Goal: Task Accomplishment & Management: Manage account settings

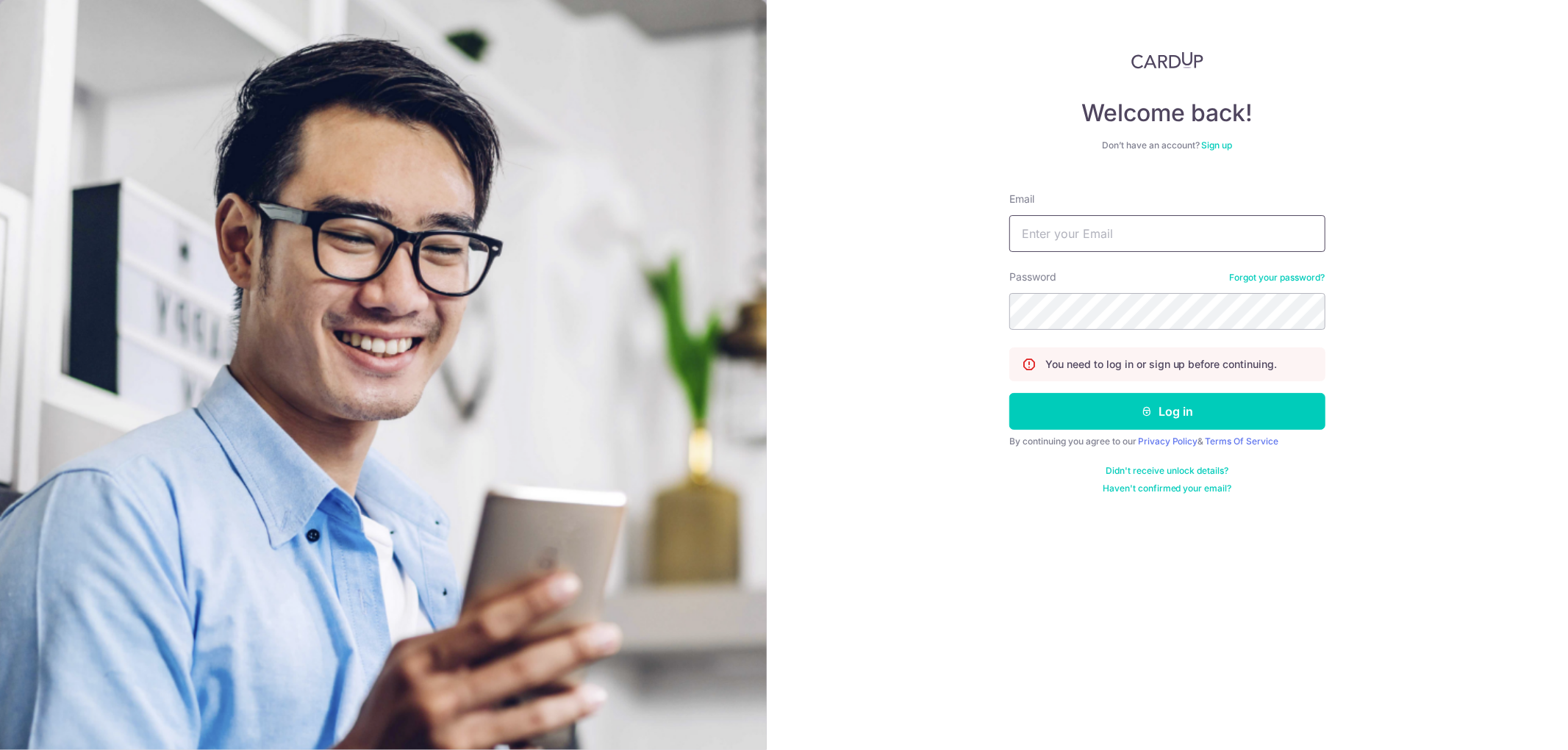
click at [1146, 236] on input "Email" at bounding box center [1167, 233] width 316 height 37
type input "[EMAIL_ADDRESS][DOMAIN_NAME]"
click at [1010, 393] on button "Log in" at bounding box center [1167, 411] width 316 height 37
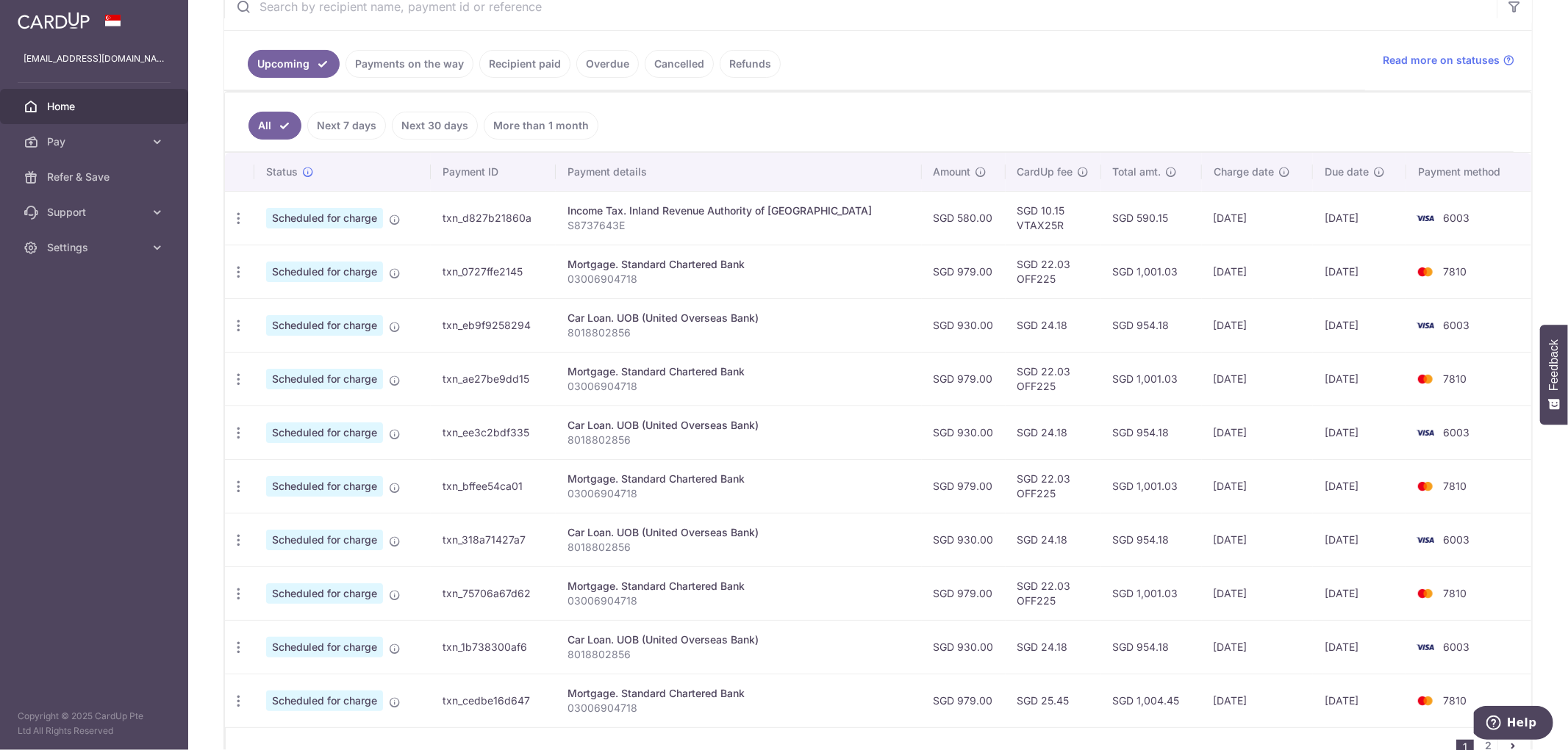
scroll to position [326, 0]
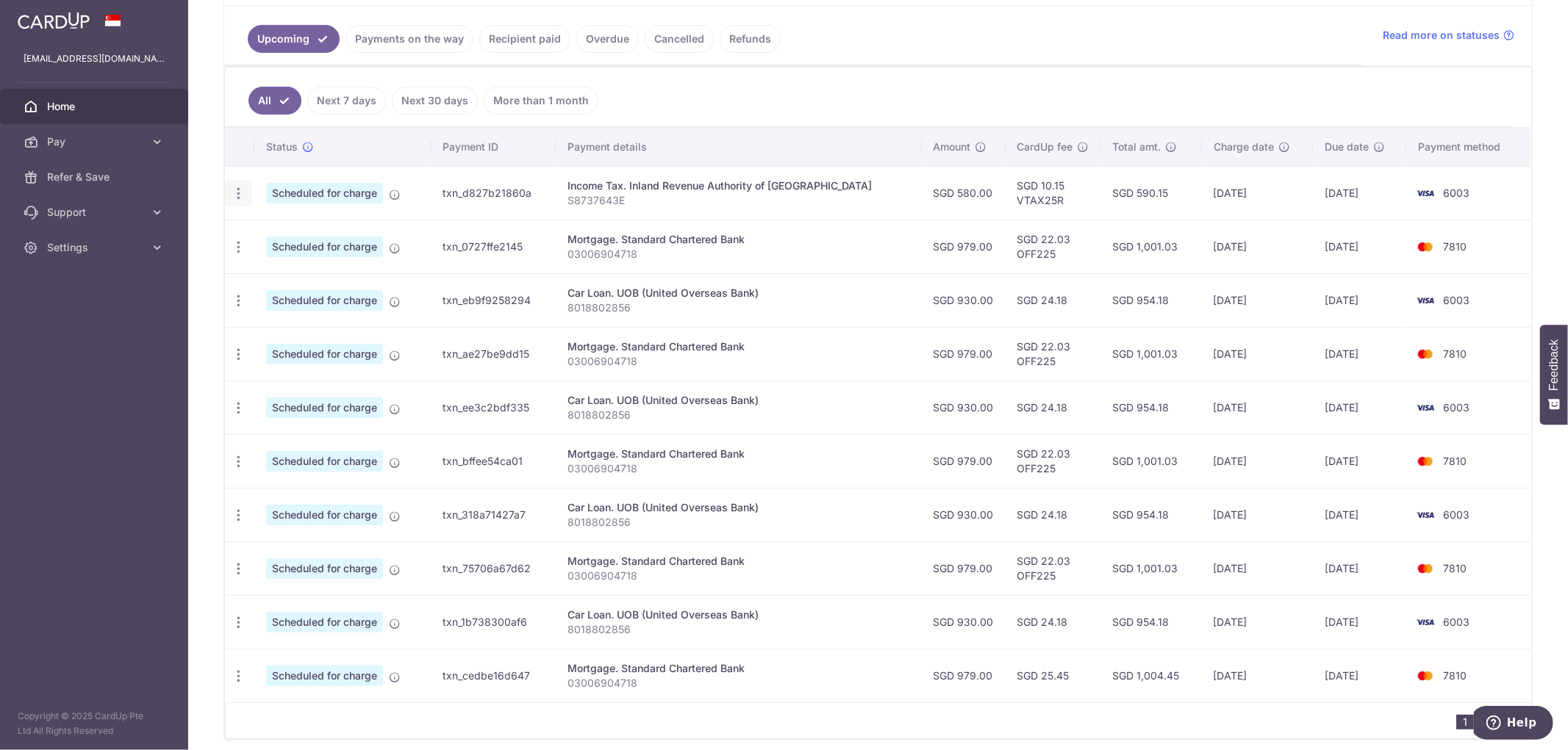
click at [231, 200] on icon "button" at bounding box center [238, 193] width 15 height 15
click at [276, 265] on span "Cancel payment" at bounding box center [317, 270] width 98 height 18
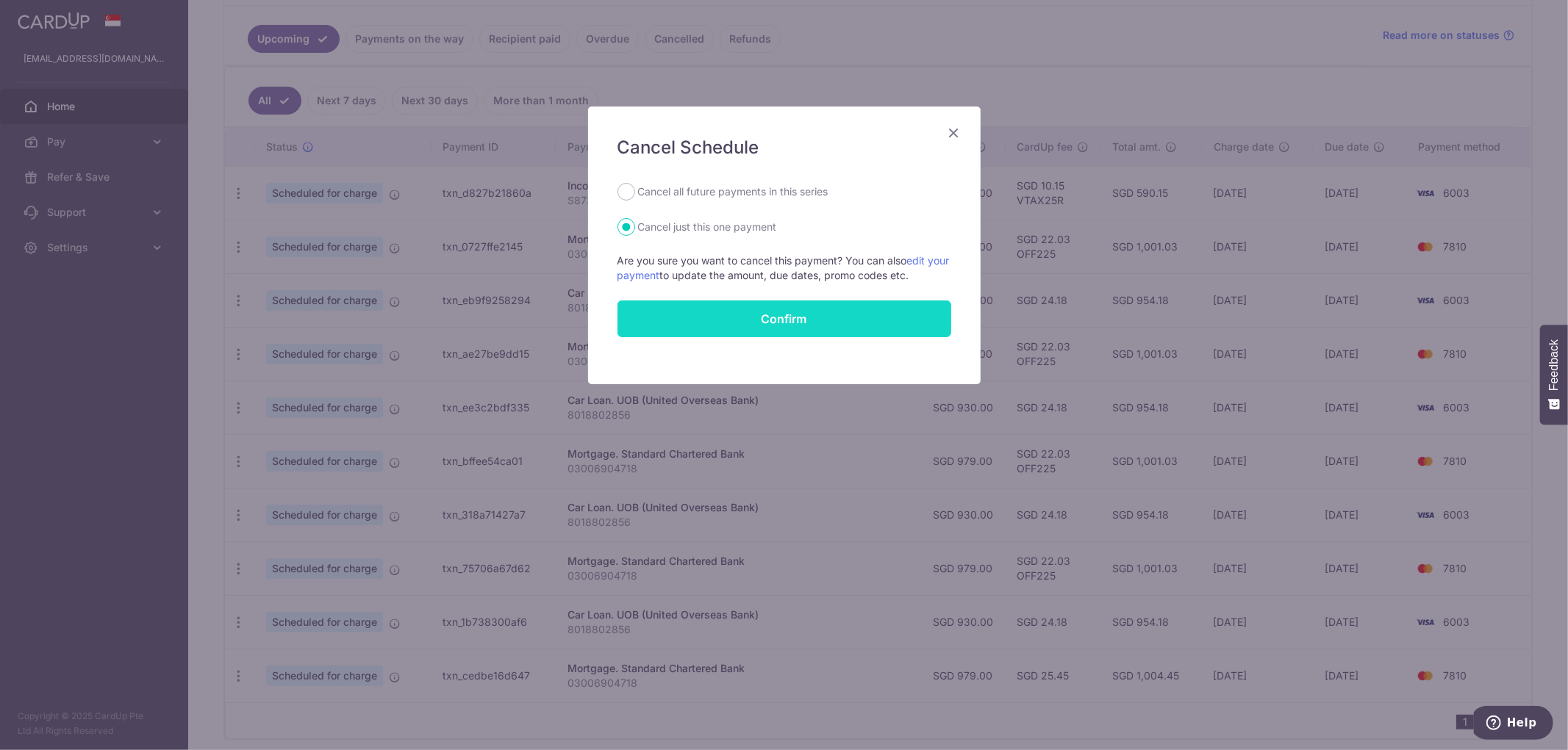
click at [706, 324] on button "Confirm" at bounding box center [784, 318] width 334 height 37
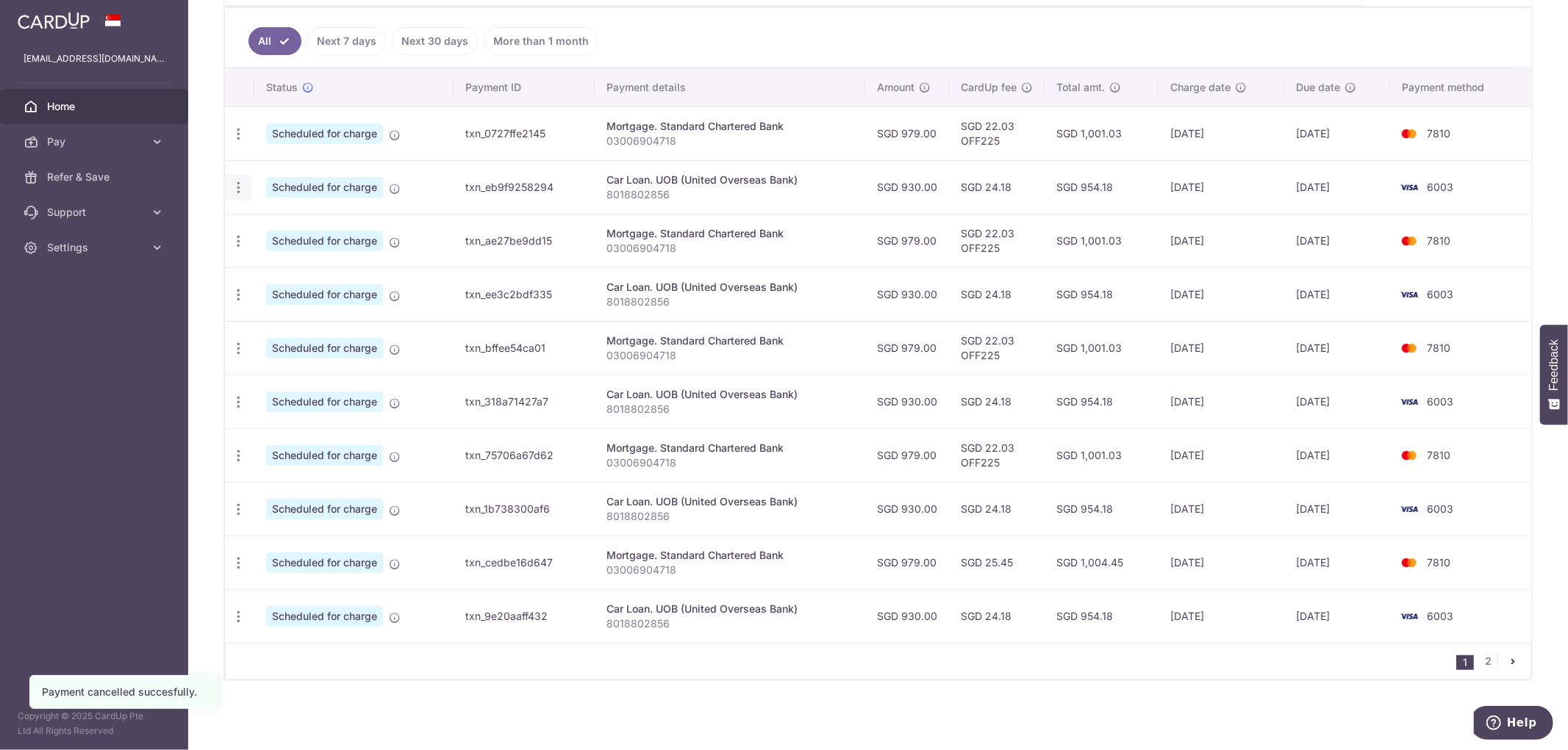
click at [238, 190] on icon "button" at bounding box center [238, 187] width 15 height 15
click at [296, 265] on span "Cancel payment" at bounding box center [317, 264] width 98 height 18
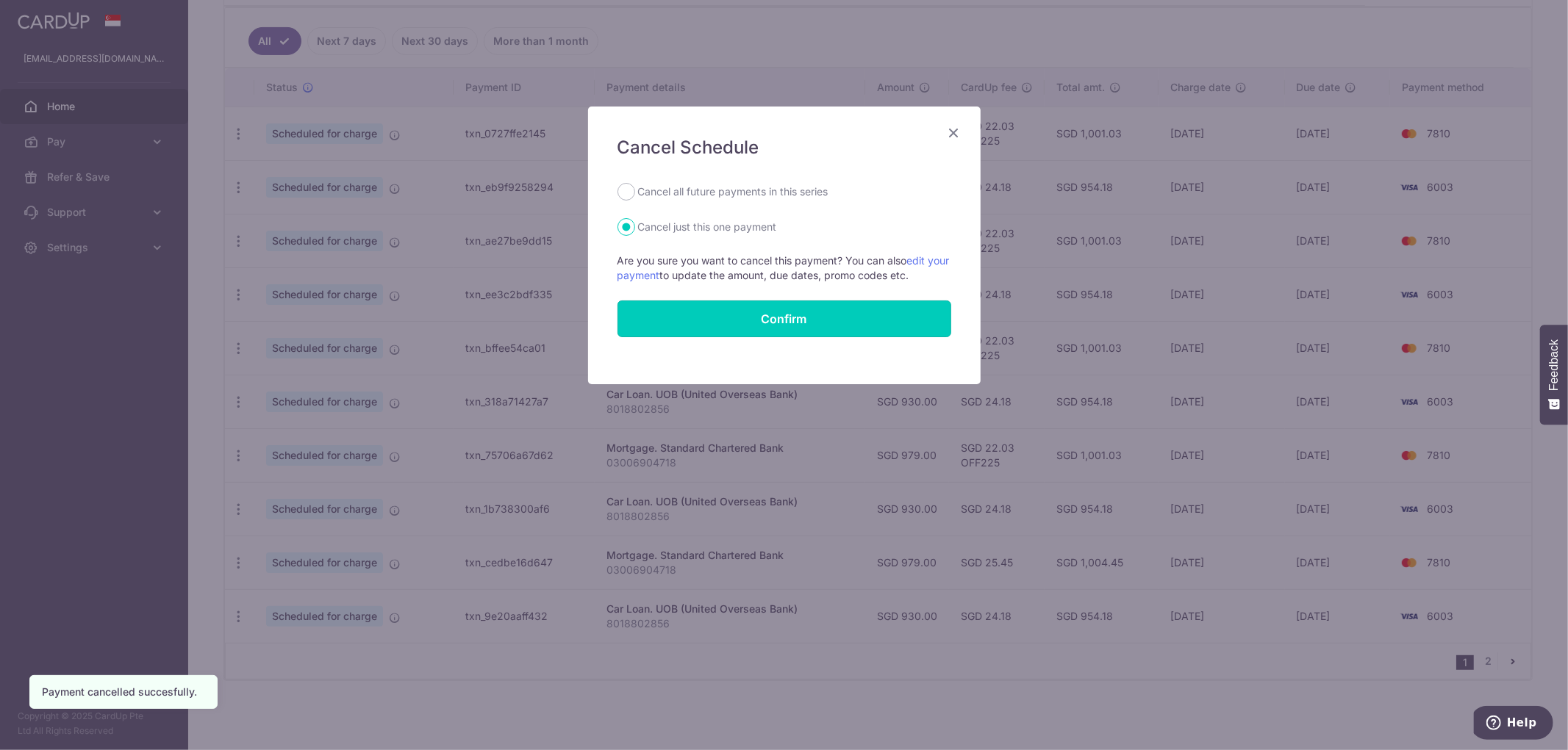
click at [815, 302] on button "Confirm" at bounding box center [784, 318] width 334 height 37
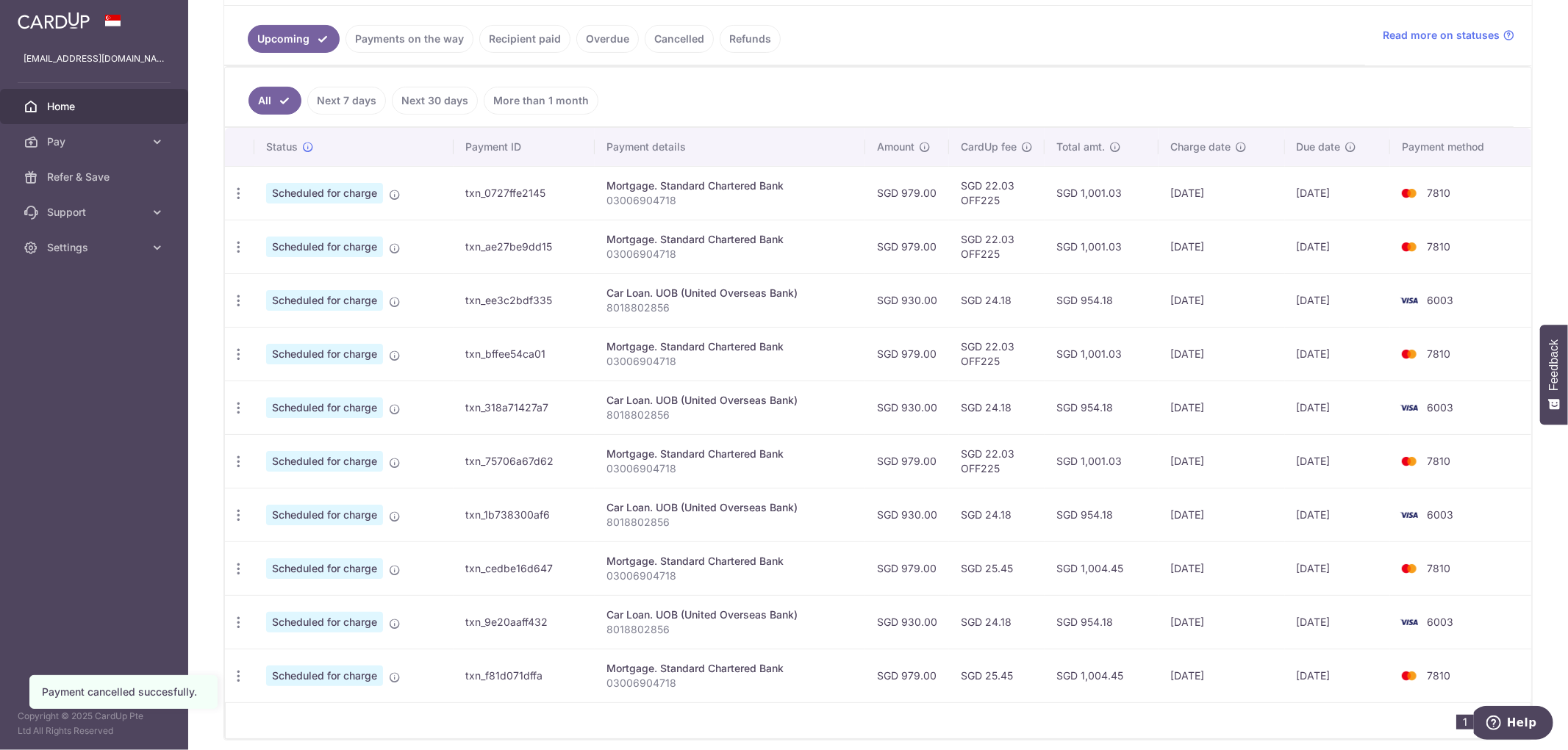
scroll to position [387, 0]
